Goal: Communication & Community: Answer question/provide support

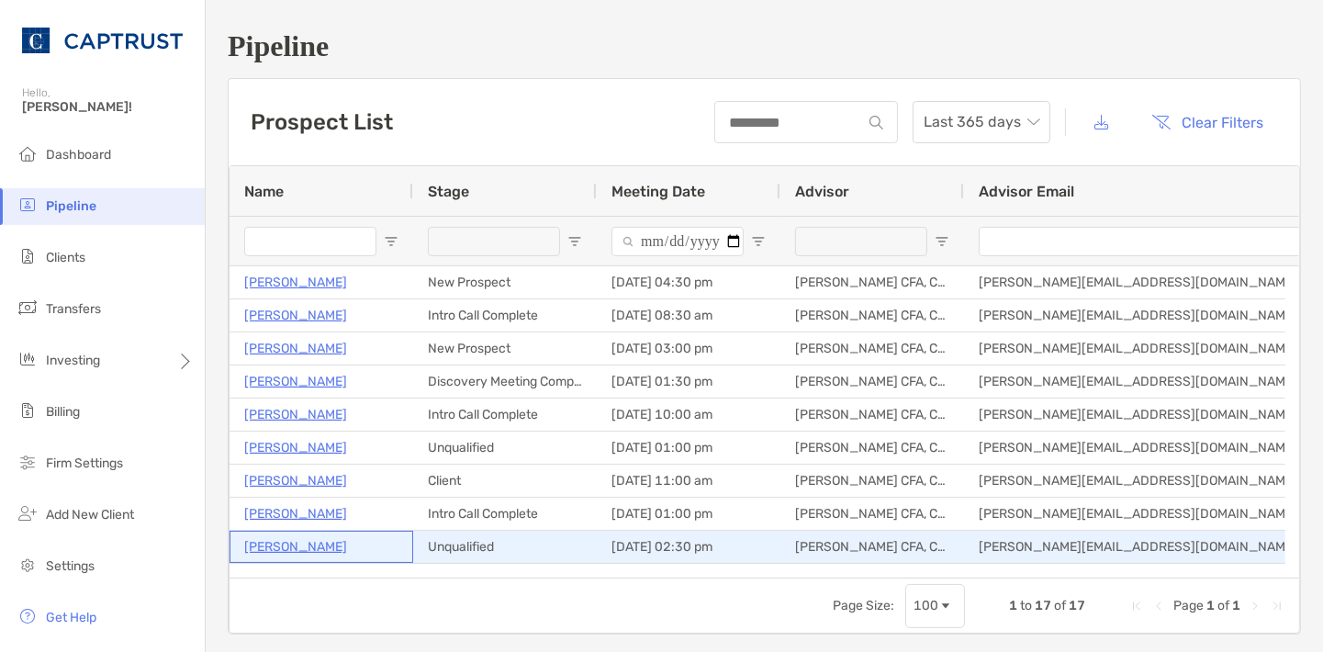
click at [302, 538] on p "[PERSON_NAME]" at bounding box center [295, 546] width 103 height 23
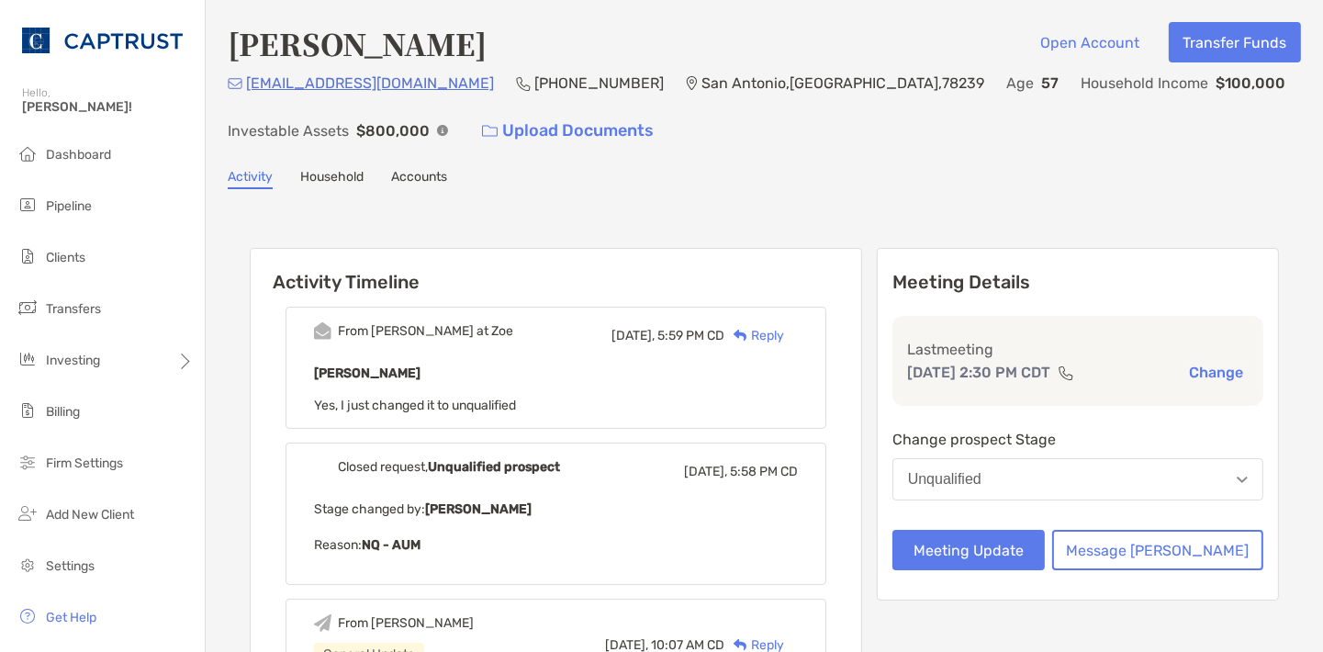
click at [784, 337] on div "Reply" at bounding box center [754, 335] width 60 height 19
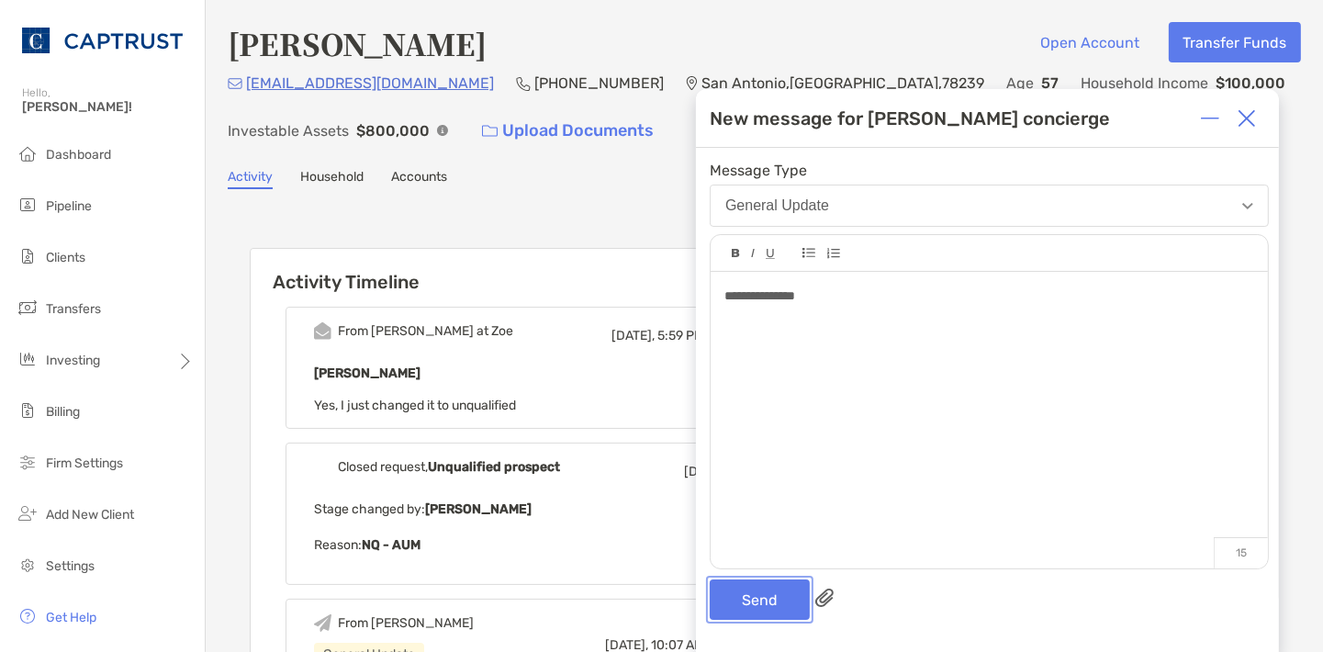
click at [777, 598] on button "Send" at bounding box center [759, 599] width 100 height 40
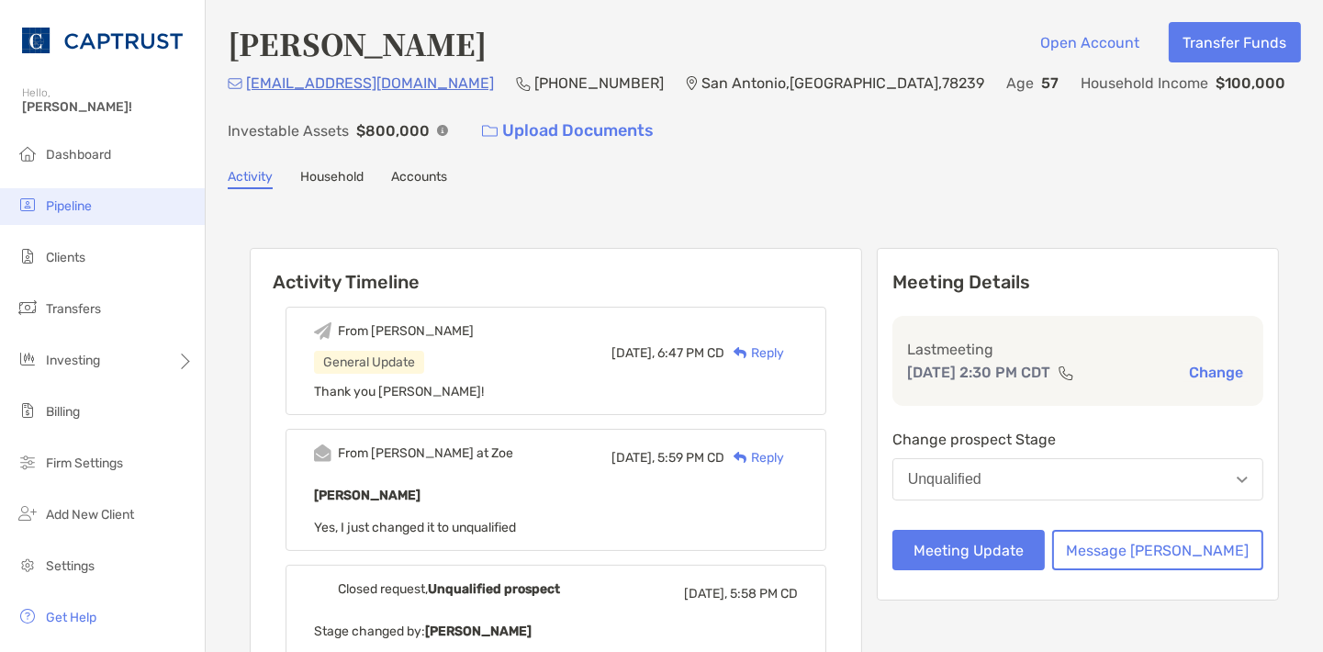
click at [97, 204] on li "Pipeline" at bounding box center [102, 206] width 205 height 37
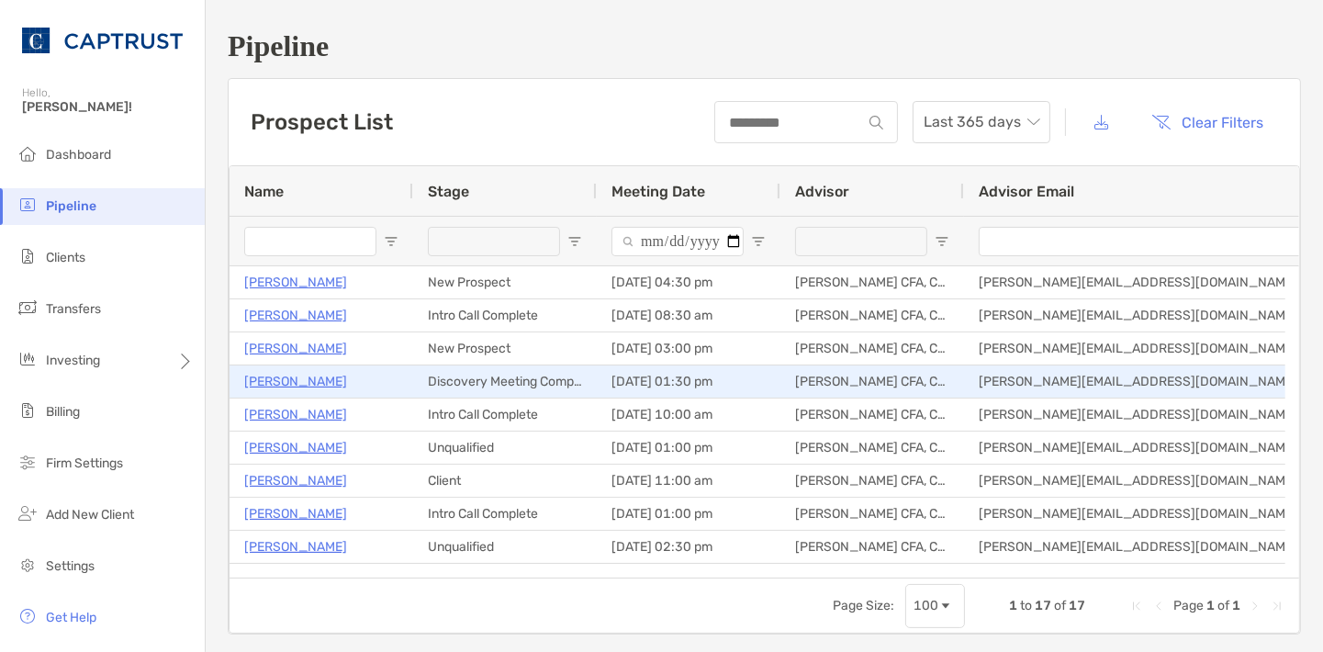
click at [298, 382] on p "[PERSON_NAME]" at bounding box center [295, 381] width 103 height 23
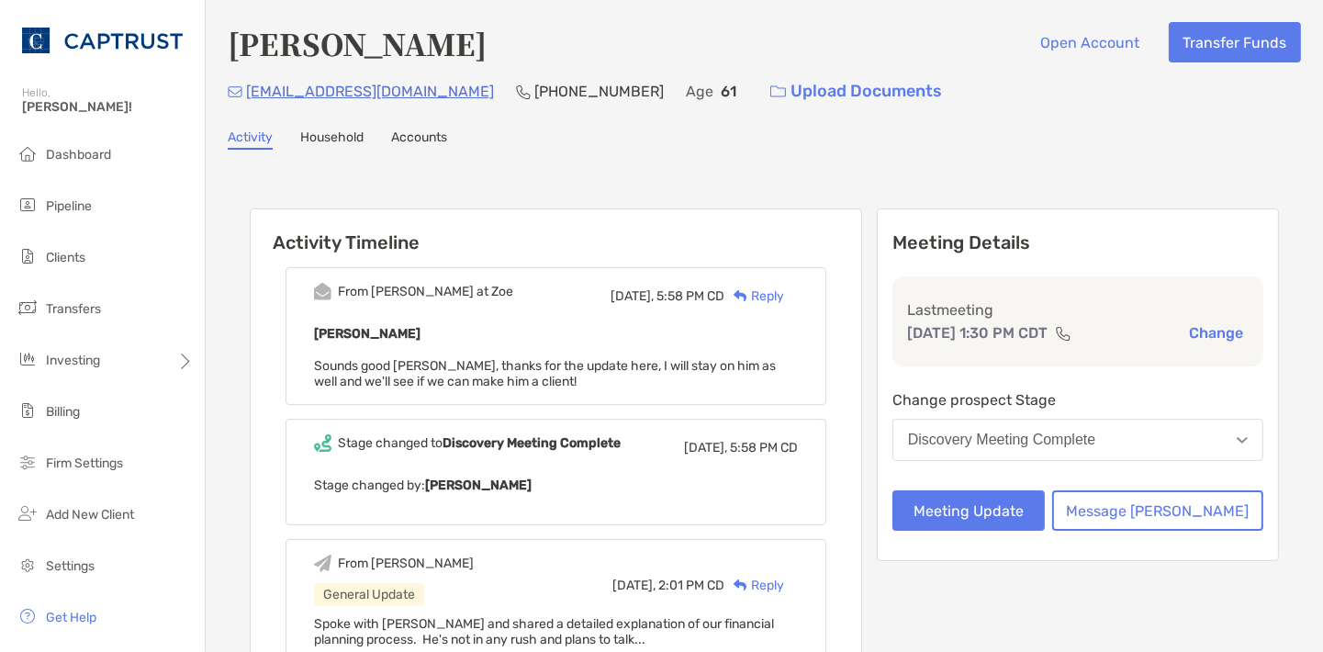
click at [784, 295] on div "Reply" at bounding box center [754, 295] width 60 height 19
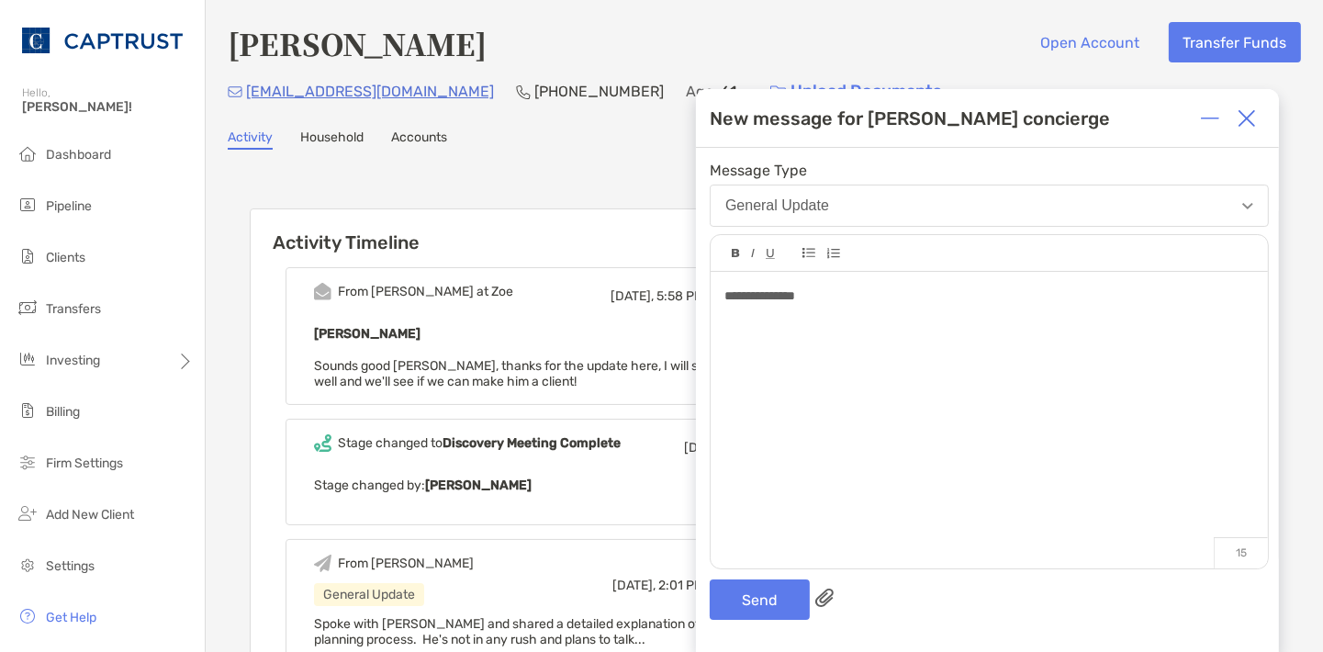
click at [795, 296] on span "**********" at bounding box center [759, 295] width 71 height 13
click at [726, 594] on button "Send" at bounding box center [759, 599] width 100 height 40
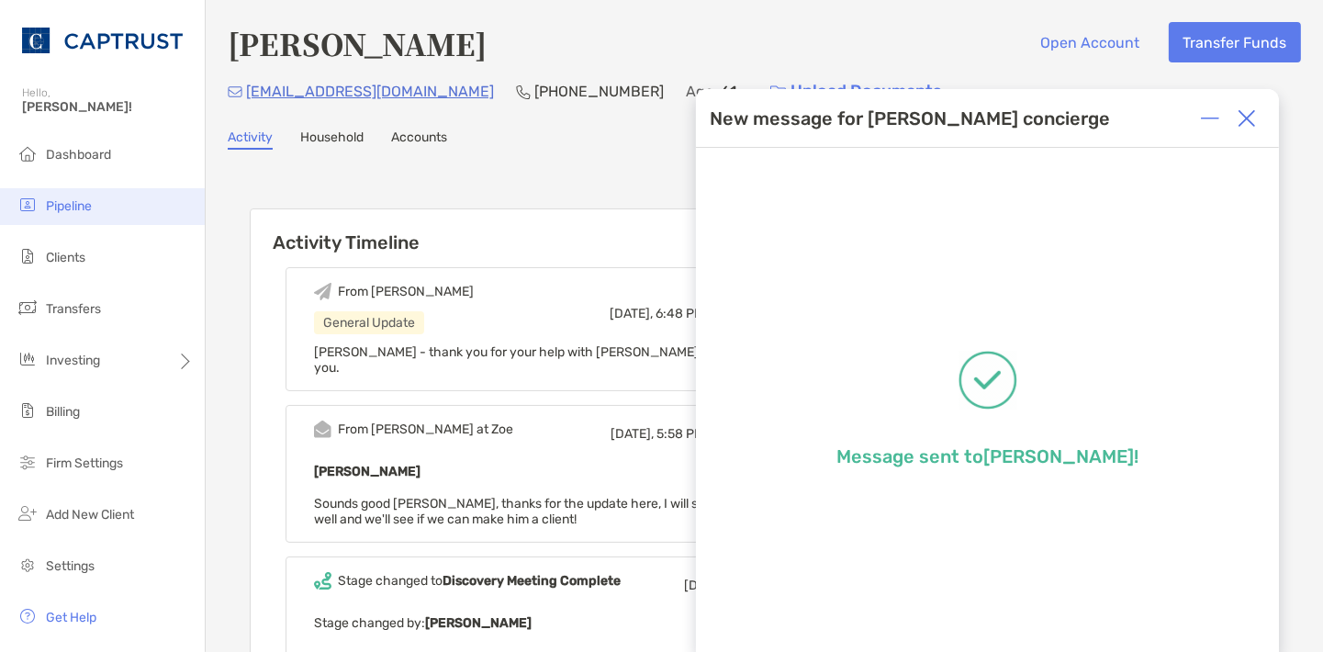
click at [74, 198] on li "Pipeline" at bounding box center [102, 206] width 205 height 37
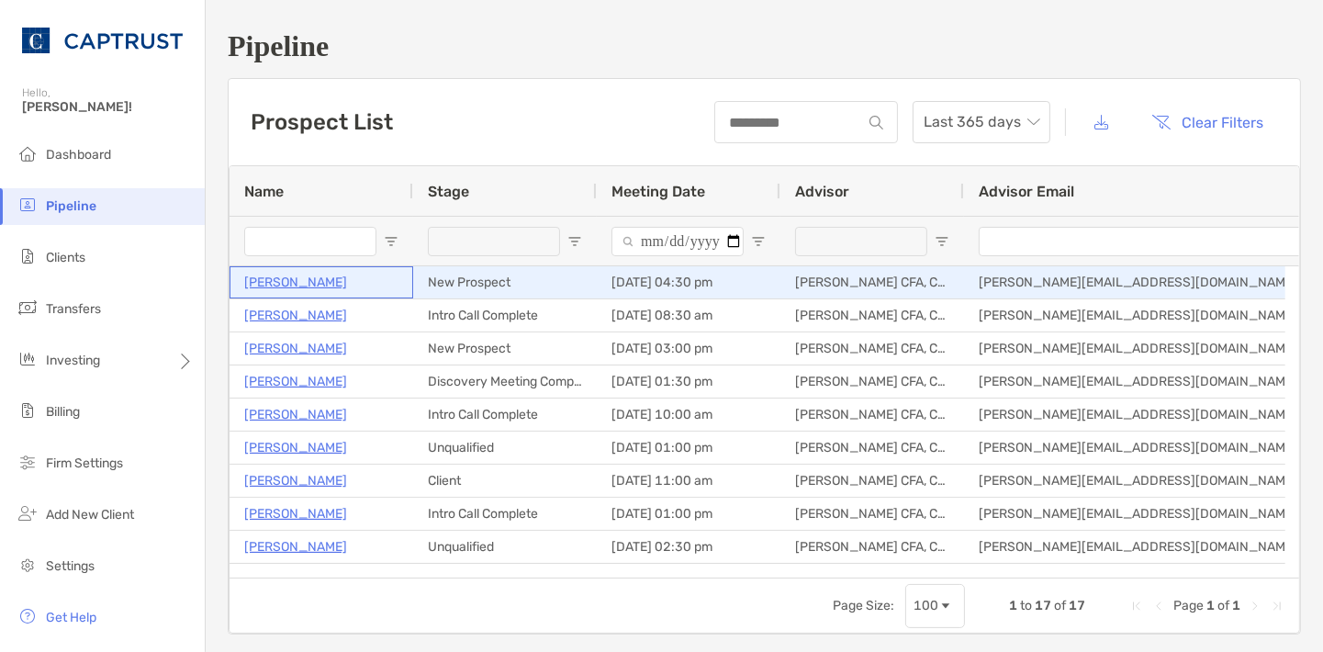
click at [312, 281] on p "[PERSON_NAME]" at bounding box center [295, 282] width 103 height 23
